Goal: Transaction & Acquisition: Purchase product/service

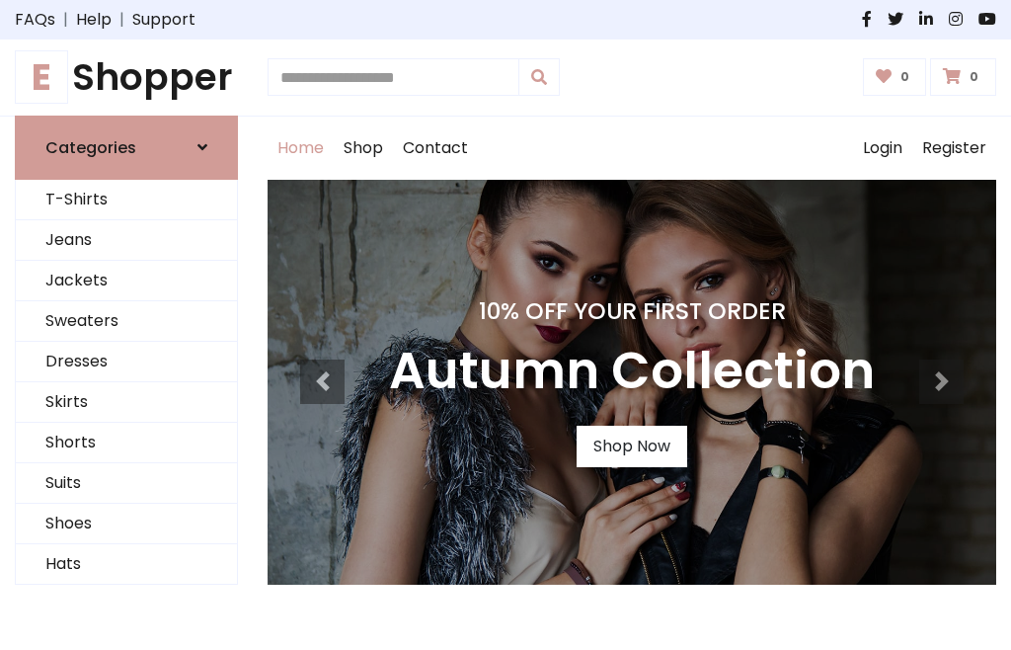
click at [506, 325] on h4 "10% Off Your First Order" at bounding box center [632, 311] width 486 height 28
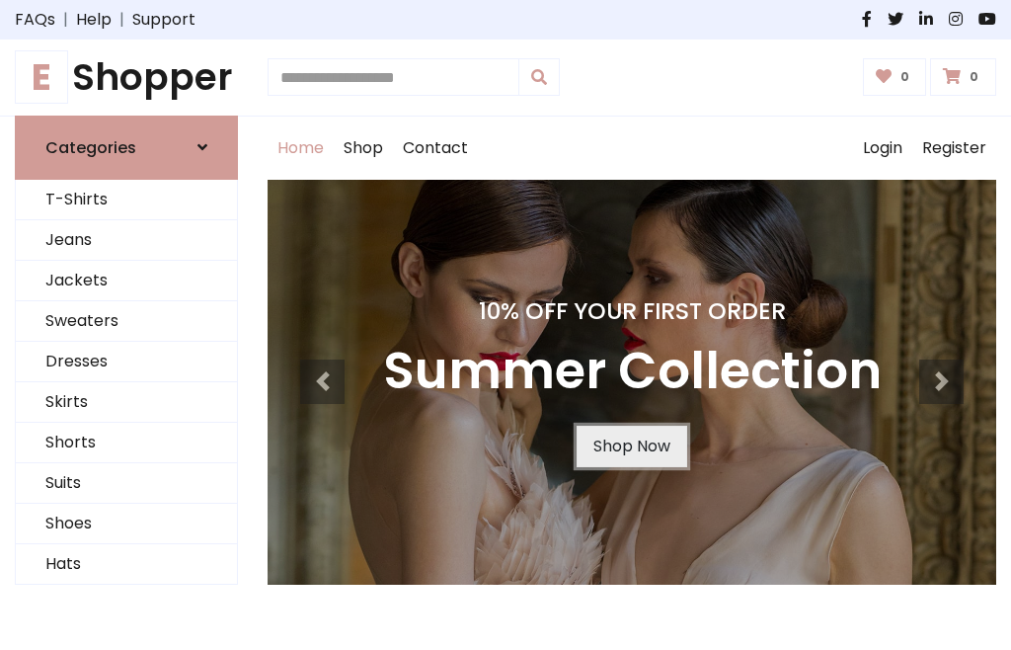
click at [631, 445] on link "Shop Now" at bounding box center [632, 446] width 111 height 41
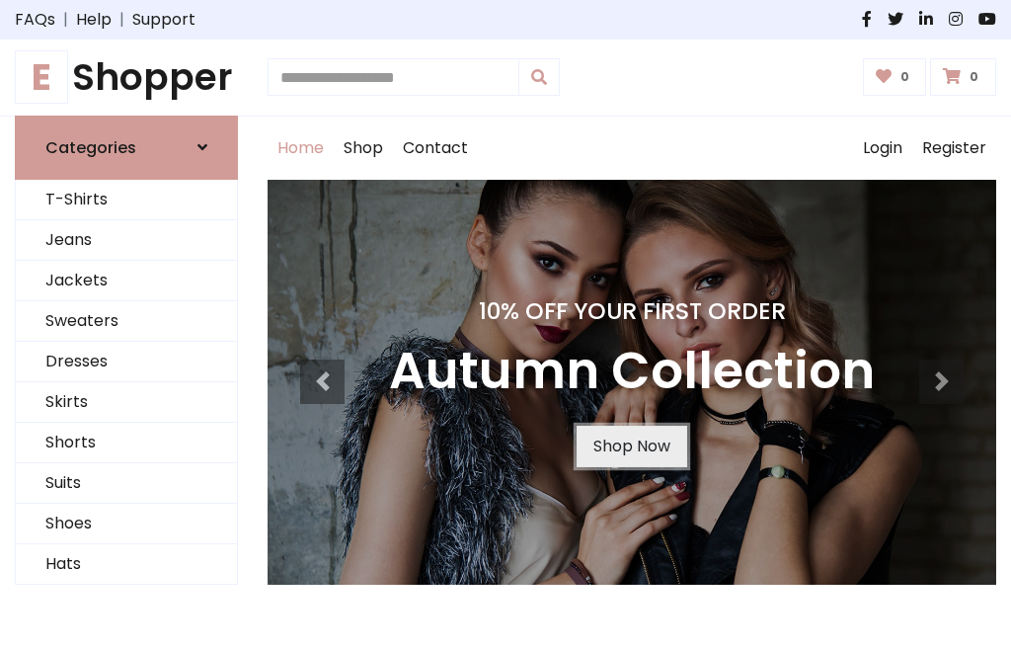
click at [631, 445] on link "Shop Now" at bounding box center [632, 446] width 111 height 41
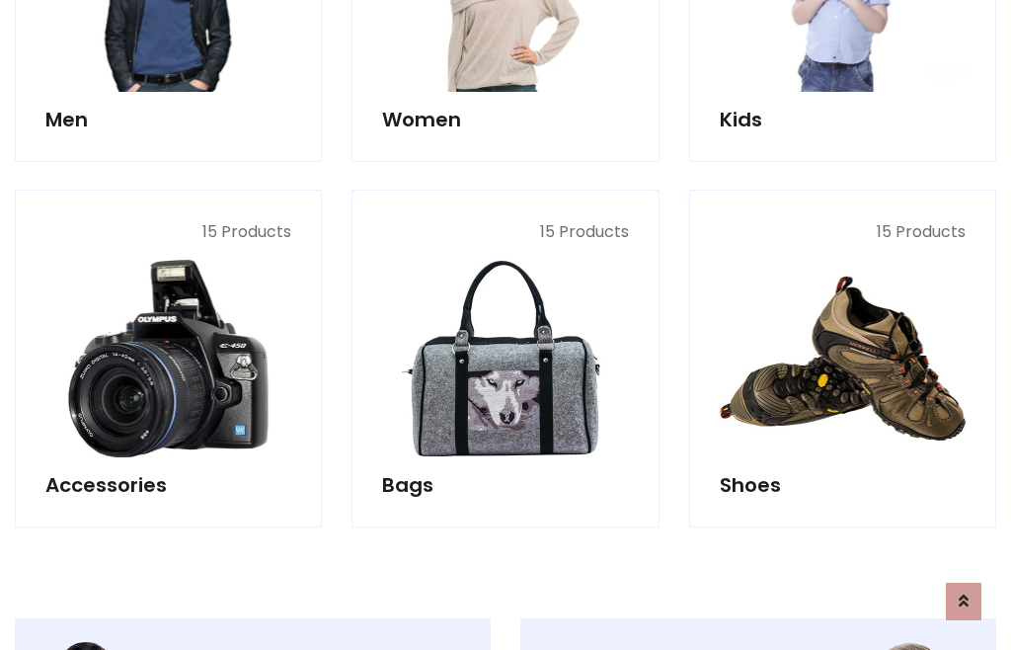
scroll to position [1970, 0]
